Goal: Use online tool/utility: Utilize a website feature to perform a specific function

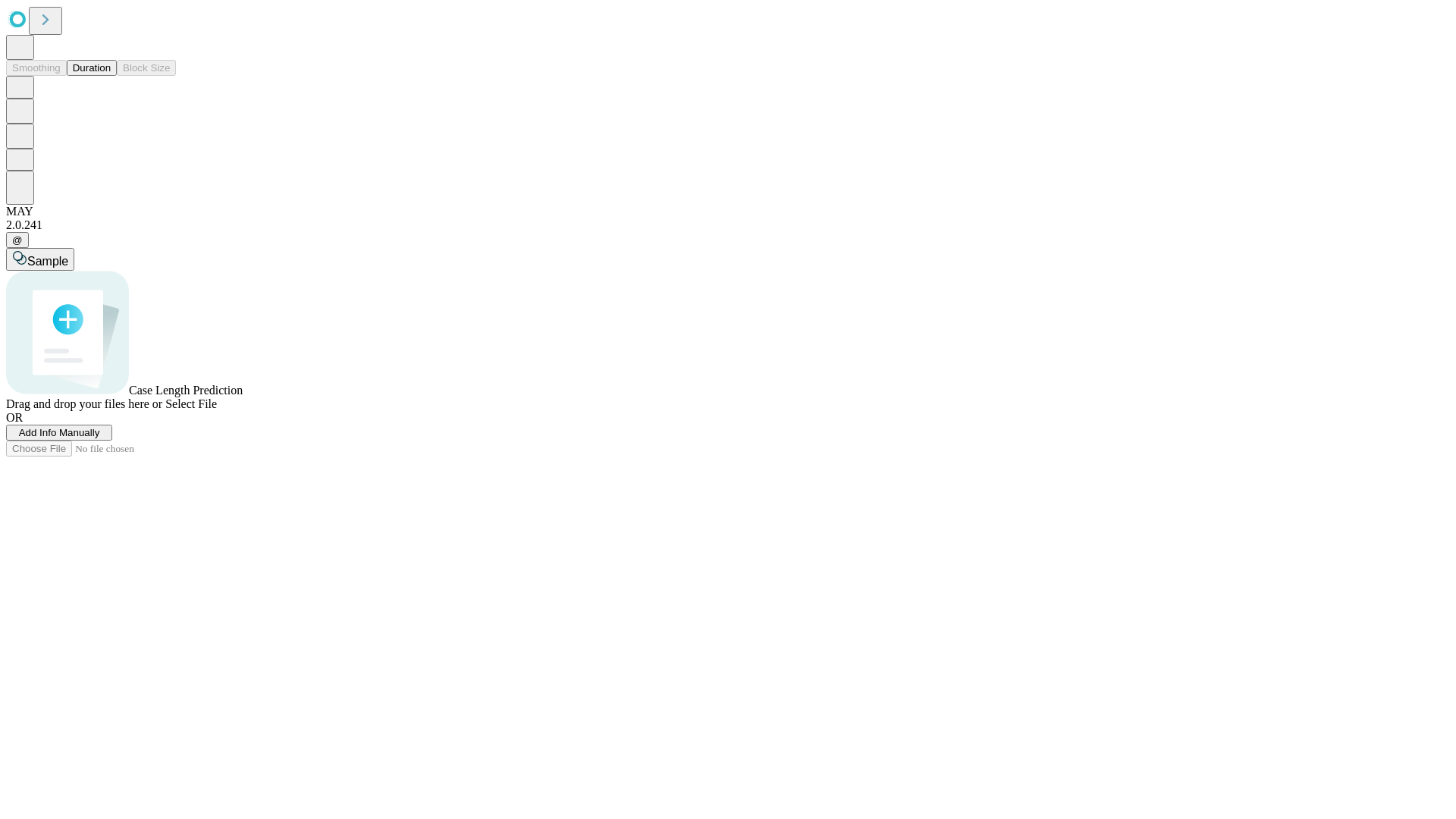
click at [111, 76] on button "Duration" at bounding box center [91, 68] width 51 height 16
click at [217, 410] on span "Select File" at bounding box center [191, 404] width 51 height 13
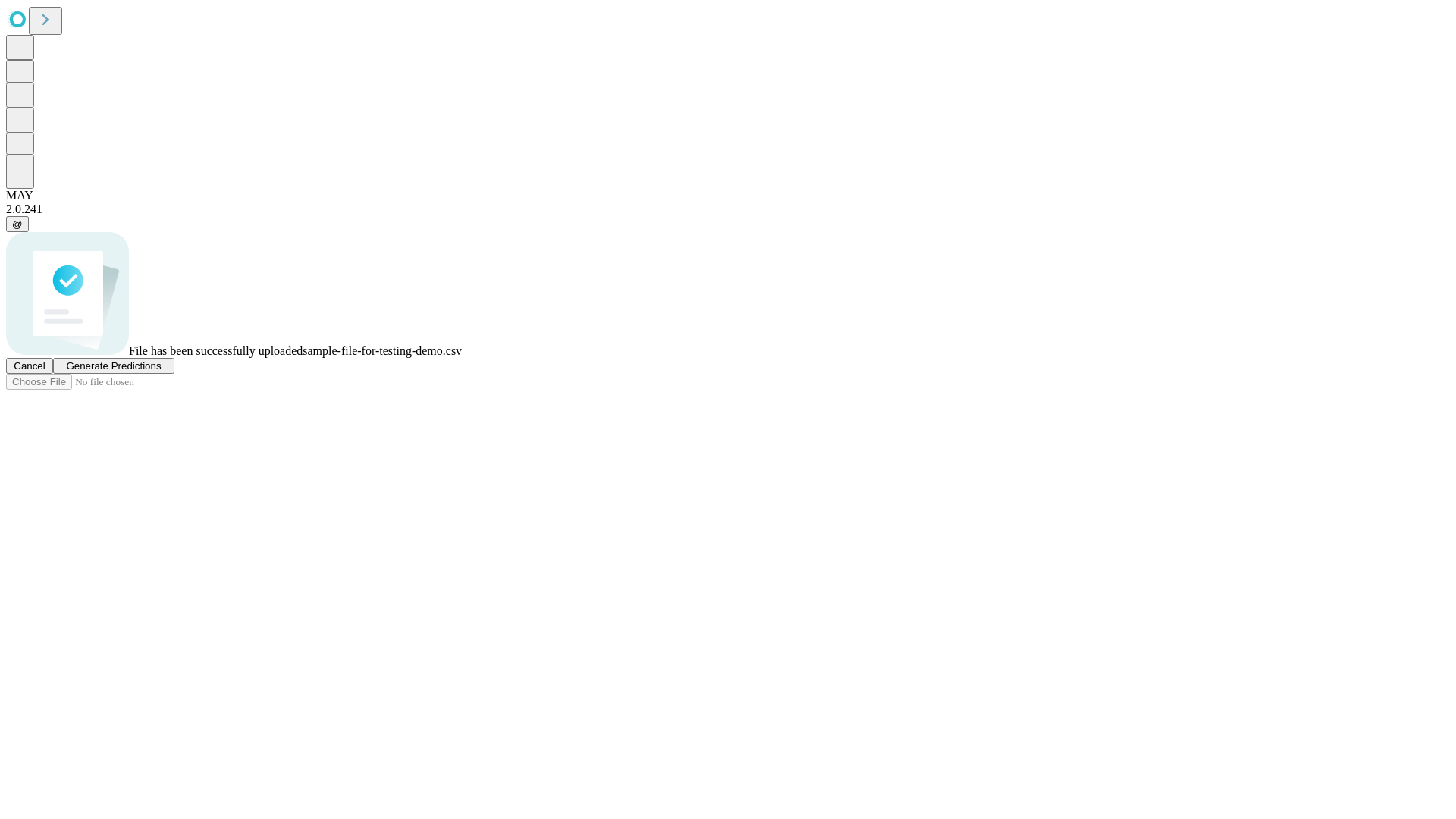
click at [161, 372] on span "Generate Predictions" at bounding box center [112, 366] width 94 height 11
